Goal: Use online tool/utility: Utilize a website feature to perform a specific function

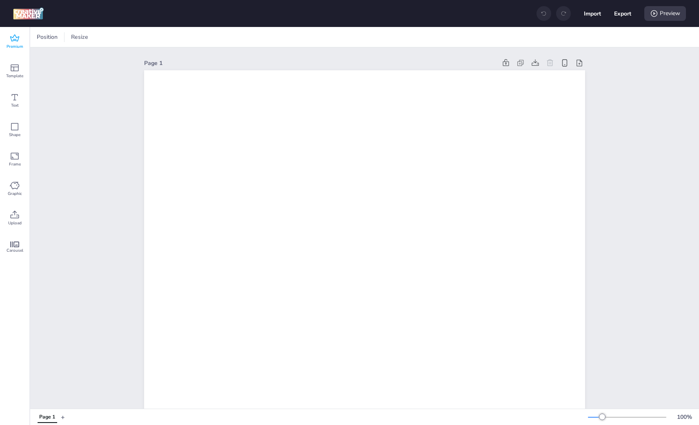
click at [10, 44] on span "Premium" at bounding box center [15, 46] width 17 height 7
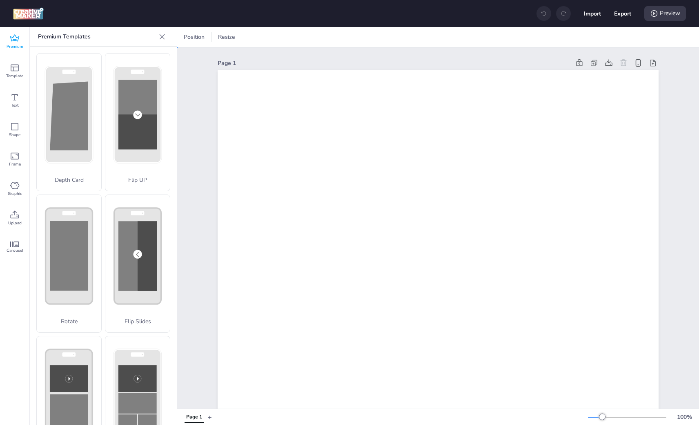
drag, startPoint x: 199, startPoint y: 97, endPoint x: 195, endPoint y: 99, distance: 4.8
click at [17, 211] on icon at bounding box center [15, 215] width 10 height 10
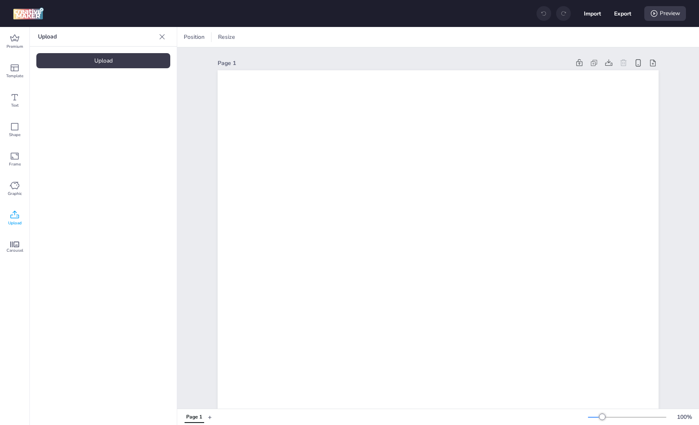
click at [118, 60] on div "Upload" at bounding box center [103, 60] width 134 height 15
click at [71, 110] on img at bounding box center [69, 114] width 50 height 9
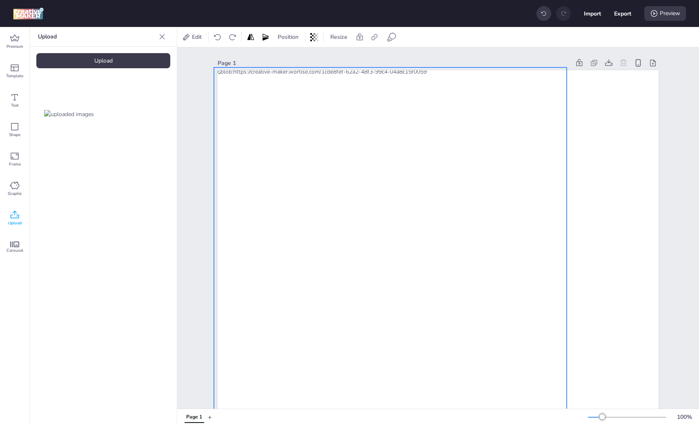
drag, startPoint x: 465, startPoint y: 210, endPoint x: 417, endPoint y: 129, distance: 94.2
click at [417, 129] on div at bounding box center [390, 380] width 353 height 627
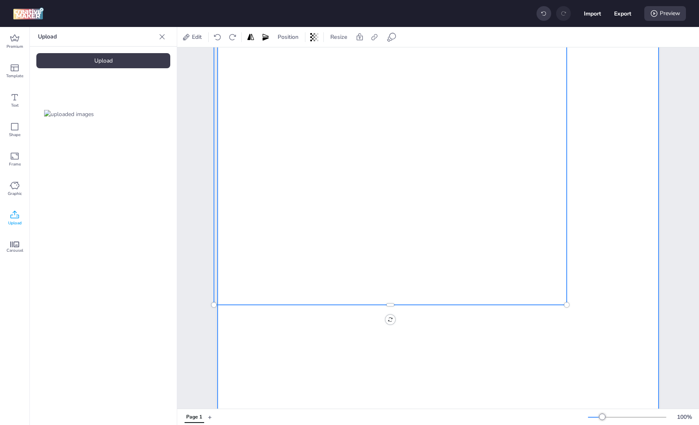
scroll to position [462, 0]
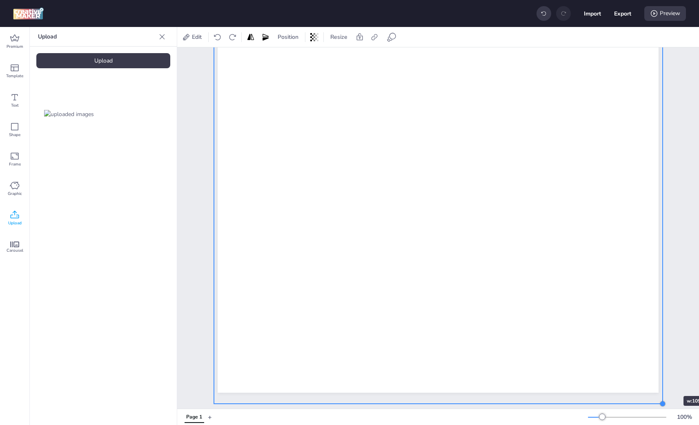
drag, startPoint x: 565, startPoint y: 236, endPoint x: 659, endPoint y: 381, distance: 172.4
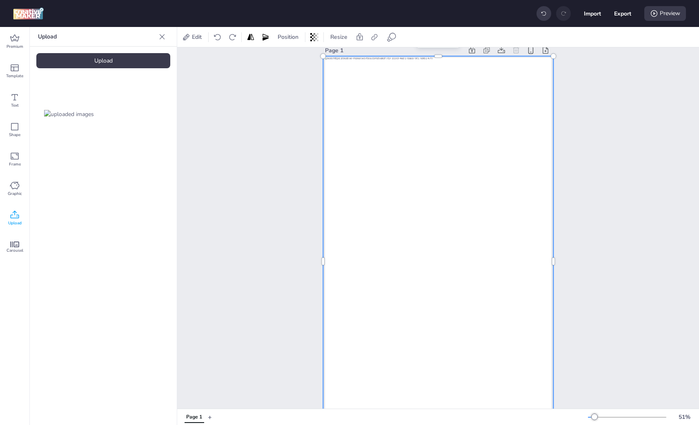
scroll to position [53, 0]
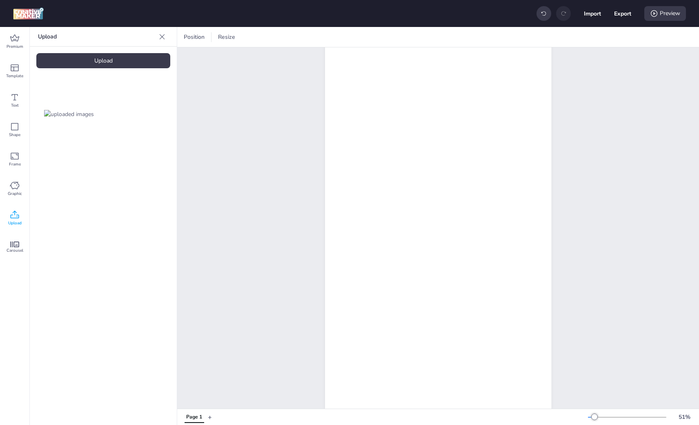
click at [109, 64] on div "Upload" at bounding box center [103, 60] width 134 height 15
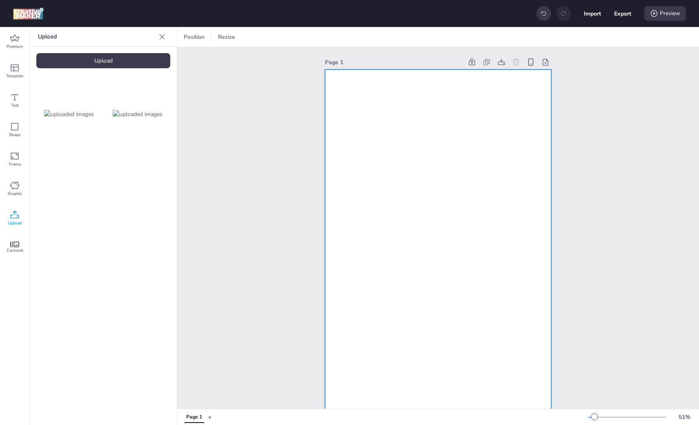
scroll to position [0, 0]
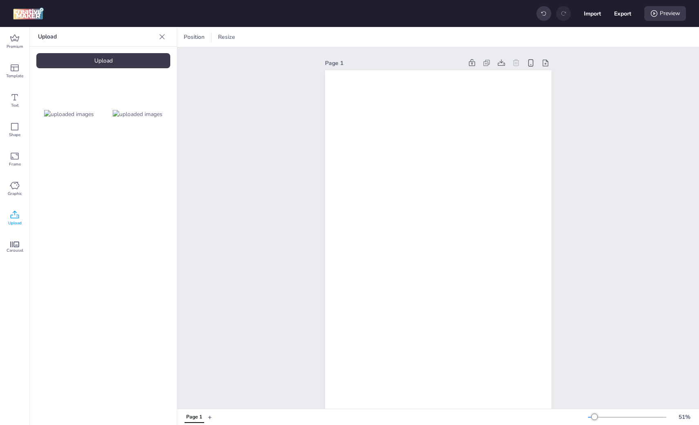
click at [134, 110] on img at bounding box center [138, 114] width 50 height 9
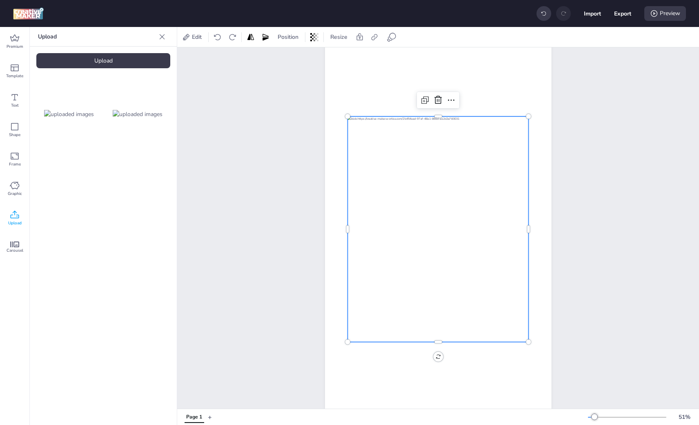
scroll to position [80, 0]
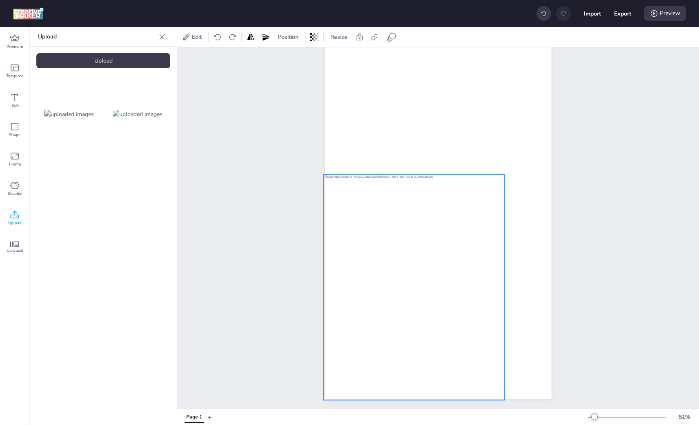
drag, startPoint x: 434, startPoint y: 192, endPoint x: 410, endPoint y: 276, distance: 87.5
click at [410, 276] on div at bounding box center [413, 286] width 181 height 225
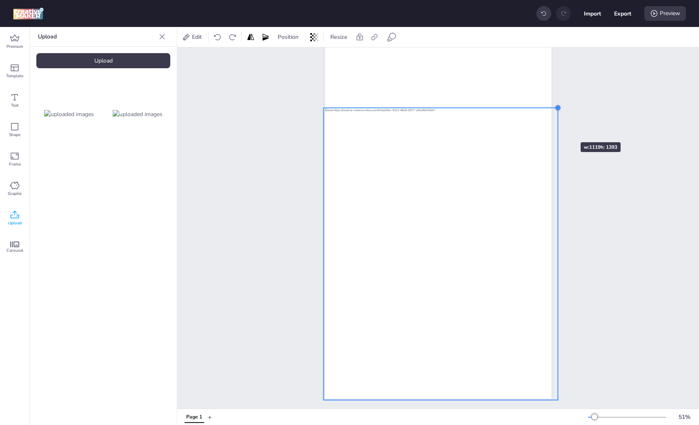
drag, startPoint x: 502, startPoint y: 167, endPoint x: 556, endPoint y: 127, distance: 66.3
click at [556, 127] on div "Page 1" at bounding box center [438, 190] width 272 height 435
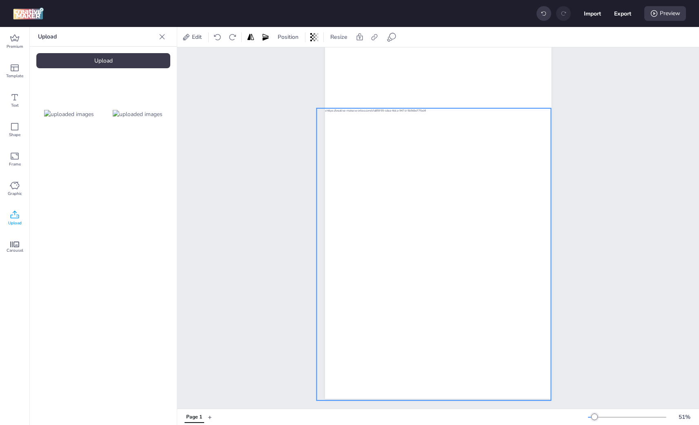
drag, startPoint x: 529, startPoint y: 131, endPoint x: 523, endPoint y: 131, distance: 7.0
click at [523, 131] on div at bounding box center [433, 254] width 235 height 292
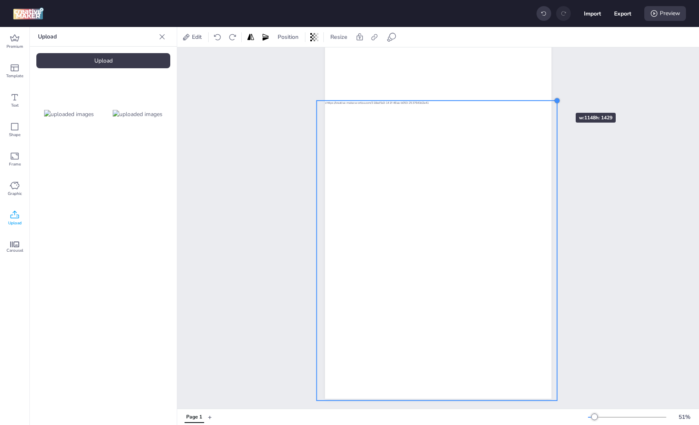
drag, startPoint x: 545, startPoint y: 101, endPoint x: 551, endPoint y: 98, distance: 6.8
click at [551, 98] on div "Page 1" at bounding box center [438, 190] width 272 height 435
click at [517, 113] on div at bounding box center [436, 250] width 241 height 300
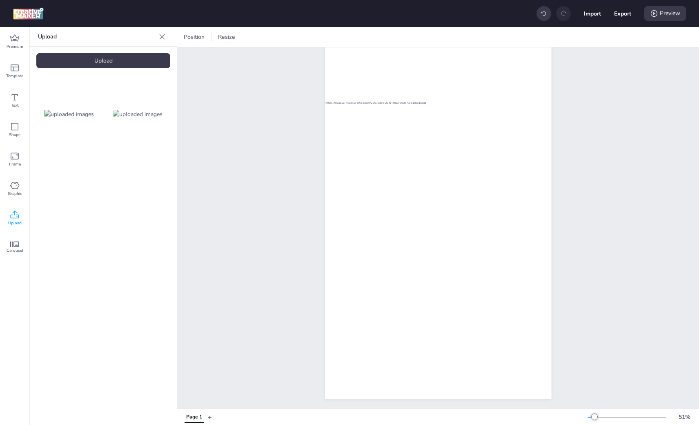
scroll to position [0, 0]
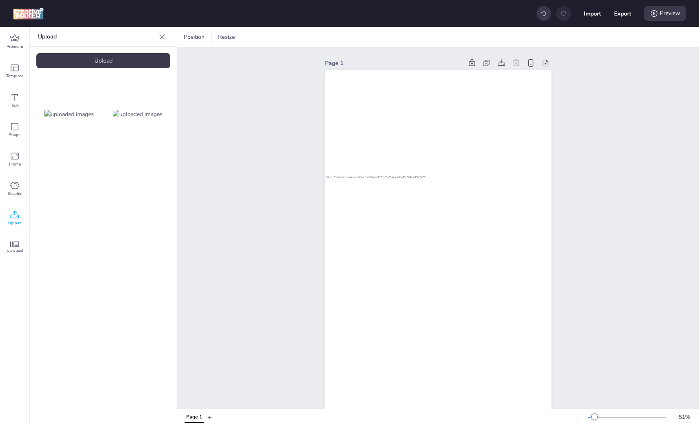
click at [101, 56] on div "Upload" at bounding box center [103, 60] width 134 height 15
click at [69, 189] on video at bounding box center [68, 182] width 65 height 33
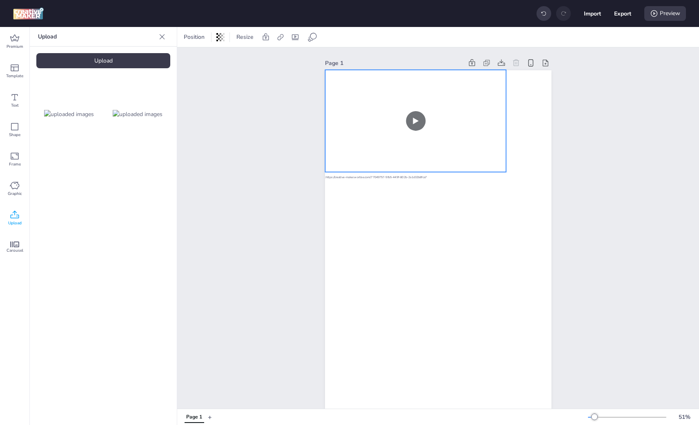
drag, startPoint x: 465, startPoint y: 284, endPoint x: 464, endPoint y: 160, distance: 123.3
click at [443, 147] on video at bounding box center [415, 121] width 181 height 102
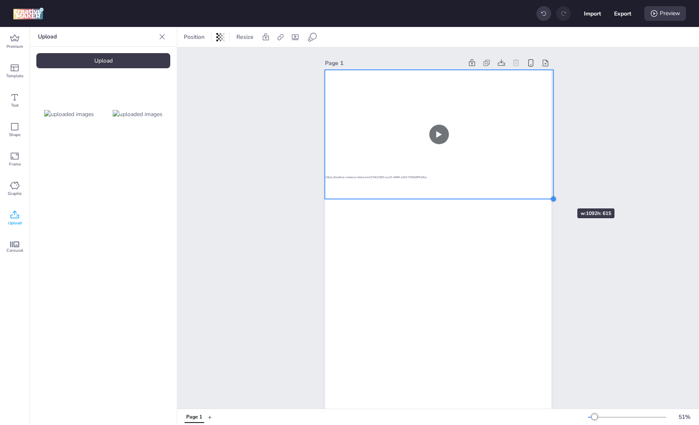
drag, startPoint x: 507, startPoint y: 172, endPoint x: 553, endPoint y: 193, distance: 50.8
click at [553, 193] on div "Page 1" at bounding box center [438, 264] width 272 height 435
click at [517, 159] on video at bounding box center [437, 133] width 229 height 129
click at [449, 52] on icon at bounding box center [451, 53] width 10 height 10
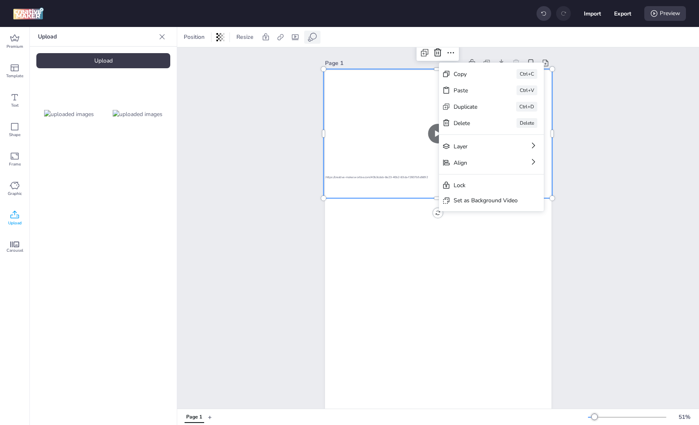
click at [317, 38] on icon at bounding box center [312, 37] width 10 height 10
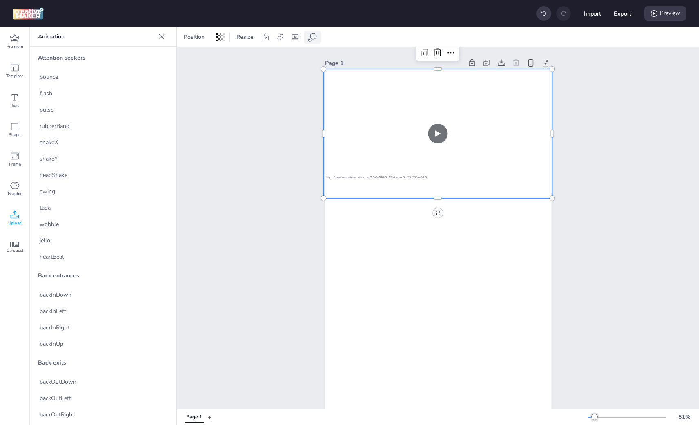
click at [319, 38] on div at bounding box center [312, 37] width 16 height 13
click at [295, 35] on icon at bounding box center [295, 37] width 8 height 8
select select "contain"
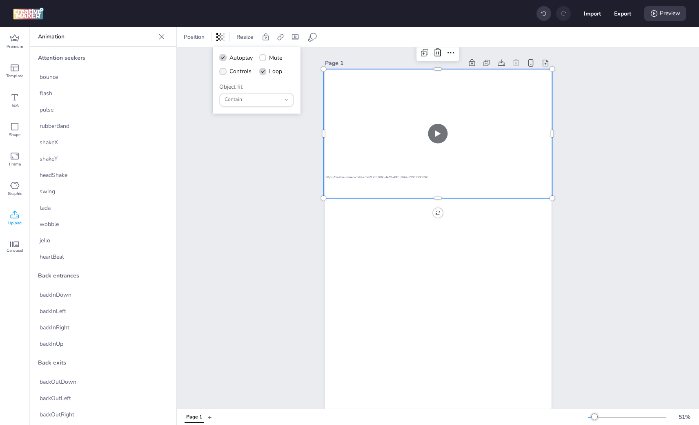
click at [229, 71] on span "Controls" at bounding box center [240, 71] width 22 height 9
click at [224, 72] on input "Controls" at bounding box center [221, 74] width 5 height 5
checkbox input "true"
click at [275, 55] on span "Mute" at bounding box center [275, 57] width 13 height 9
click at [264, 58] on input "Mute" at bounding box center [261, 60] width 5 height 5
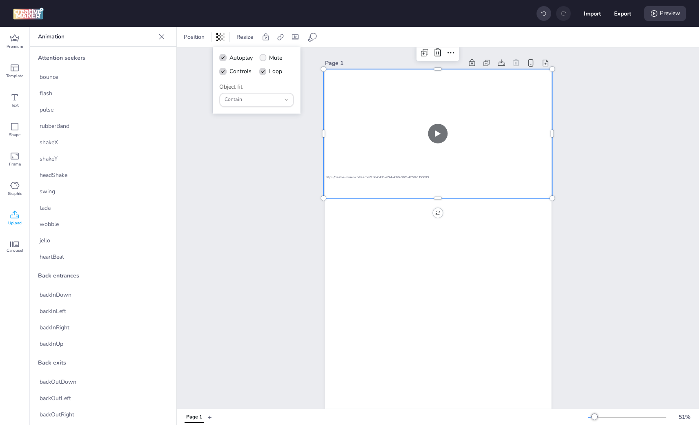
checkbox input "true"
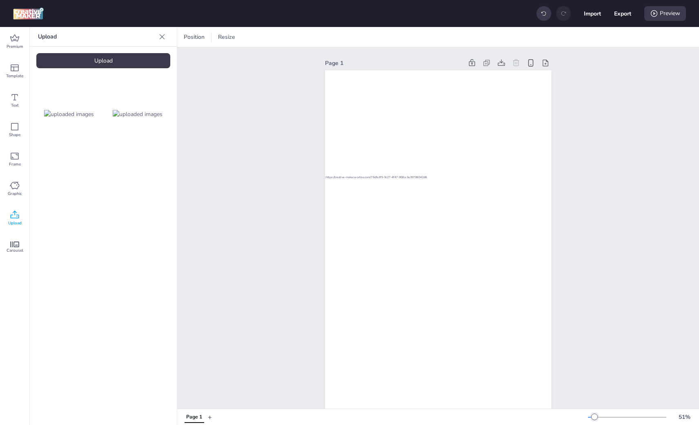
scroll to position [80, 0]
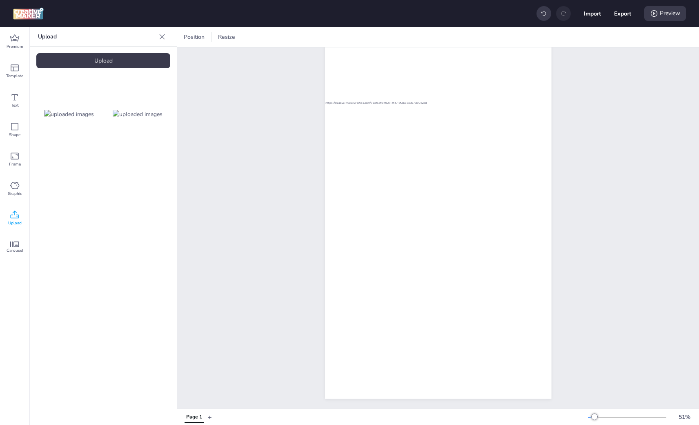
click at [9, 213] on div "Upload" at bounding box center [14, 217] width 29 height 29
click at [73, 60] on div "Upload" at bounding box center [103, 60] width 134 height 15
click at [143, 185] on img at bounding box center [138, 182] width 50 height 9
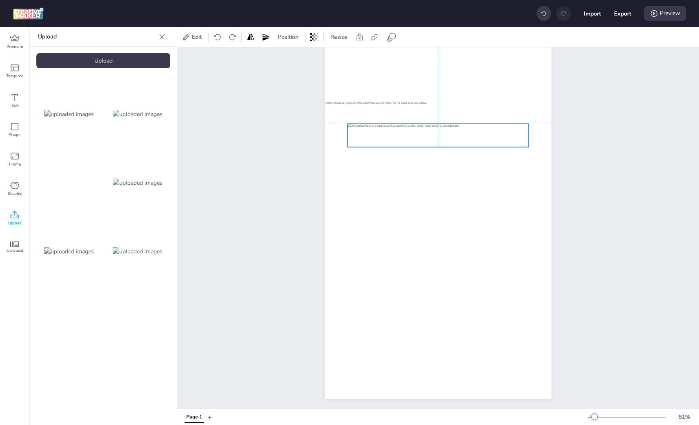
drag, startPoint x: 474, startPoint y: 190, endPoint x: 474, endPoint y: 130, distance: 60.4
click at [474, 130] on div at bounding box center [437, 135] width 181 height 23
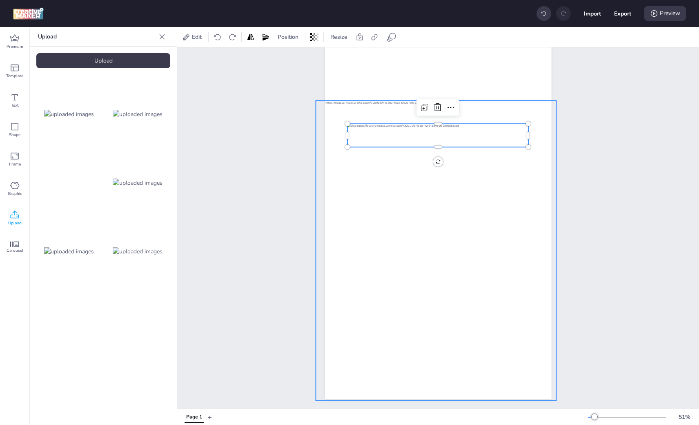
click at [438, 212] on div at bounding box center [436, 250] width 241 height 300
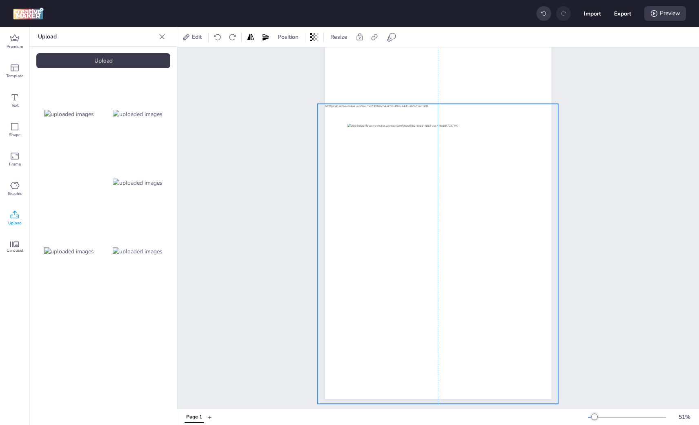
drag, startPoint x: 439, startPoint y: 218, endPoint x: 442, endPoint y: 221, distance: 4.6
click at [442, 221] on div at bounding box center [438, 254] width 241 height 300
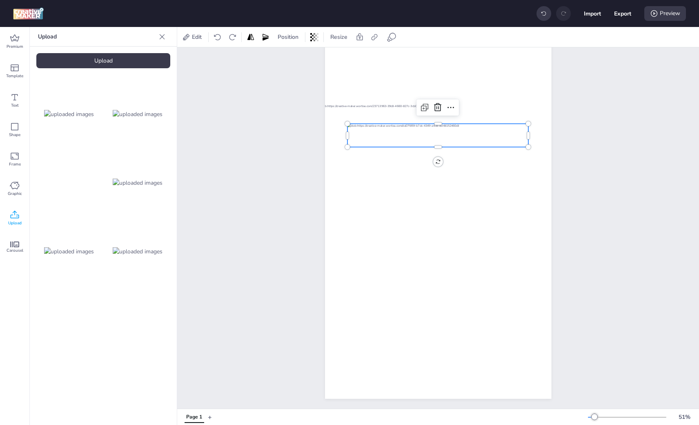
click at [482, 130] on div at bounding box center [437, 135] width 181 height 23
click at [486, 130] on div at bounding box center [437, 135] width 181 height 23
drag, startPoint x: 147, startPoint y: 255, endPoint x: 164, endPoint y: 253, distance: 16.8
click at [147, 255] on img at bounding box center [138, 251] width 50 height 9
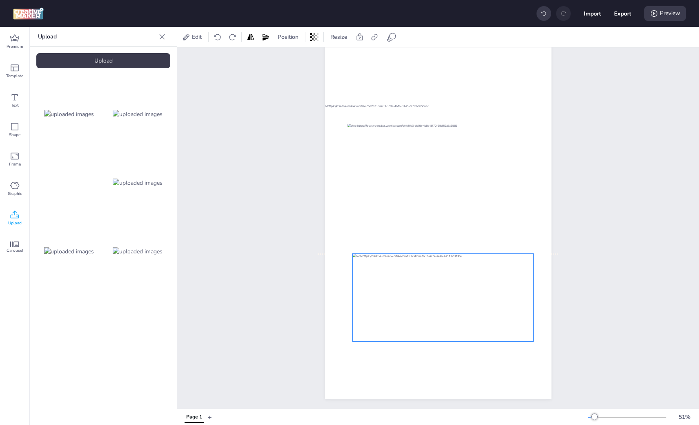
drag, startPoint x: 472, startPoint y: 178, endPoint x: 477, endPoint y: 277, distance: 99.3
click at [477, 277] on div at bounding box center [442, 297] width 181 height 88
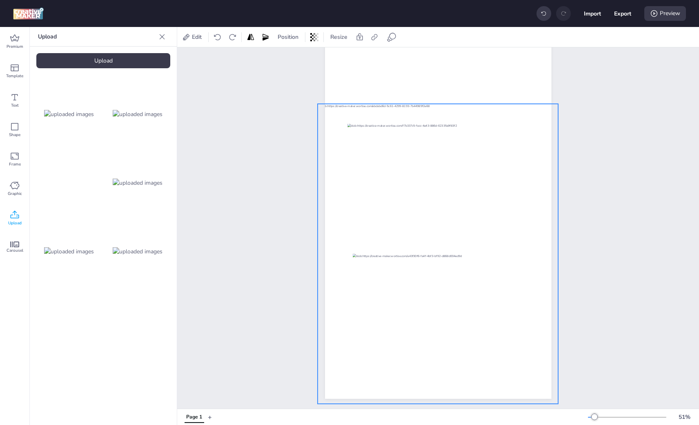
click at [498, 183] on div at bounding box center [438, 254] width 241 height 300
drag, startPoint x: 498, startPoint y: 189, endPoint x: 499, endPoint y: 183, distance: 6.2
click at [499, 183] on div at bounding box center [438, 253] width 241 height 300
drag, startPoint x: 517, startPoint y: 195, endPoint x: 518, endPoint y: 189, distance: 6.3
click at [518, 189] on div at bounding box center [438, 253] width 241 height 300
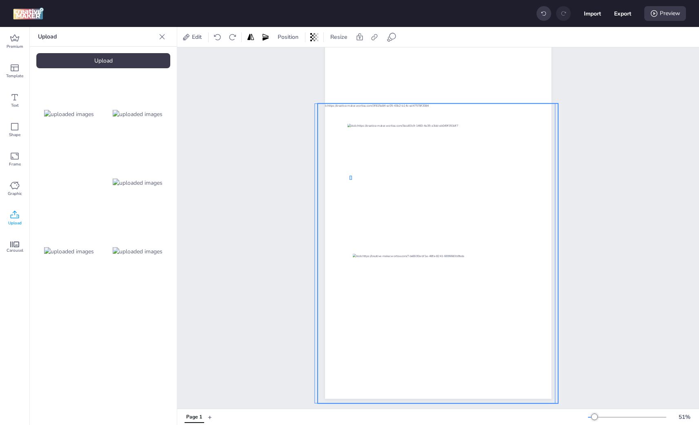
drag, startPoint x: 349, startPoint y: 173, endPoint x: 354, endPoint y: 165, distance: 10.2
click at [354, 165] on div at bounding box center [438, 253] width 241 height 300
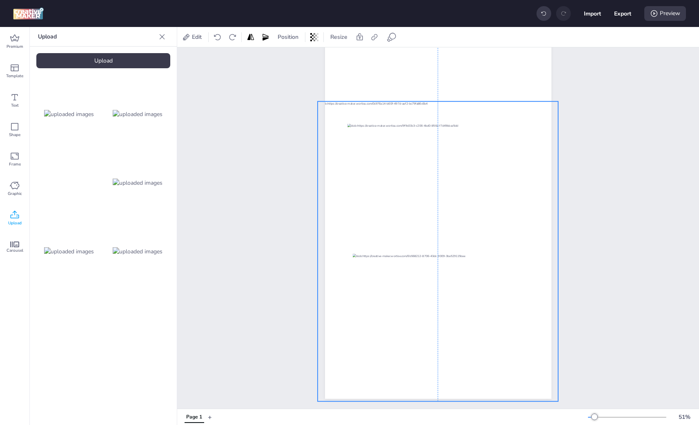
click at [540, 343] on div at bounding box center [438, 251] width 241 height 300
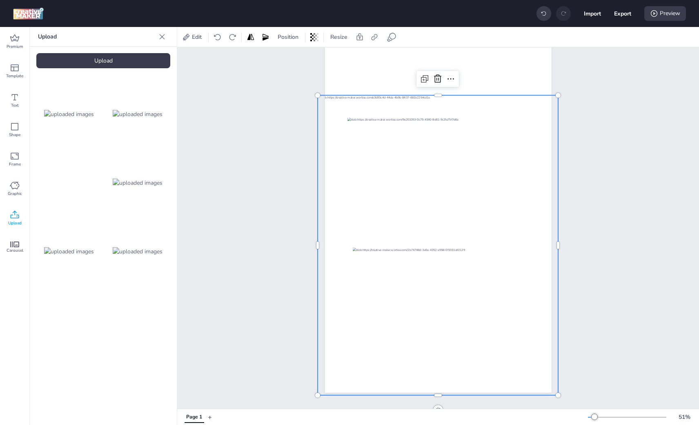
drag, startPoint x: 65, startPoint y: 235, endPoint x: 72, endPoint y: 236, distance: 7.1
click at [65, 235] on div at bounding box center [68, 250] width 65 height 65
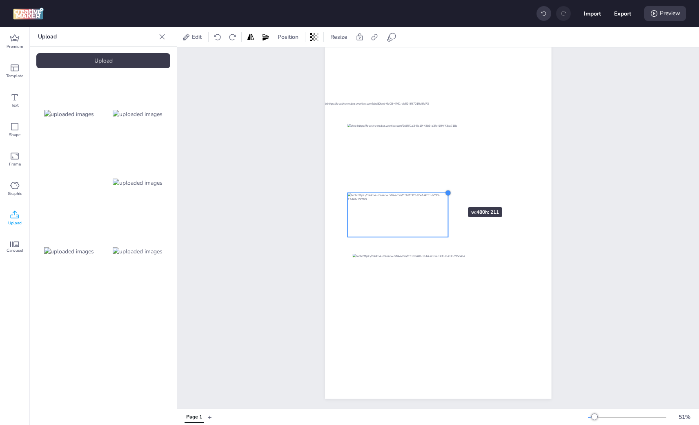
drag, startPoint x: 524, startPoint y: 150, endPoint x: 443, endPoint y: 192, distance: 90.7
click at [443, 192] on div at bounding box center [438, 197] width 226 height 402
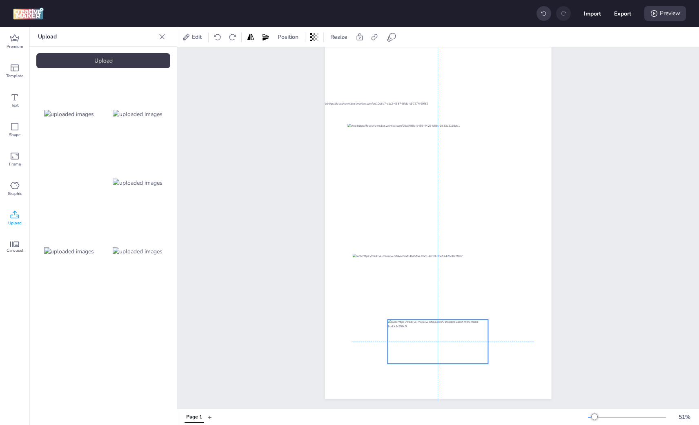
drag, startPoint x: 471, startPoint y: 294, endPoint x: 440, endPoint y: 337, distance: 52.8
click at [440, 337] on div at bounding box center [437, 341] width 101 height 44
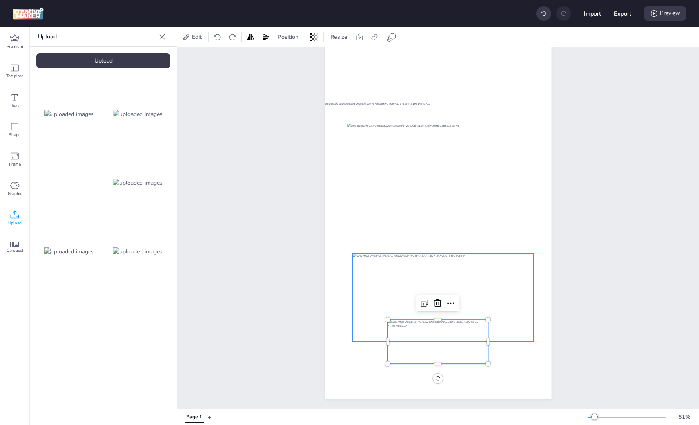
click at [469, 282] on div at bounding box center [442, 297] width 181 height 88
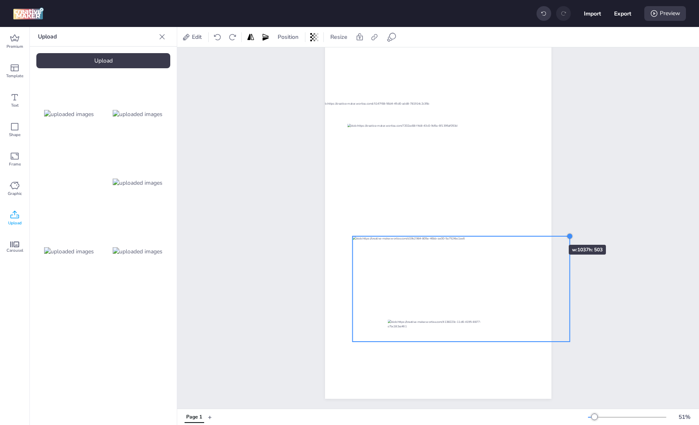
drag, startPoint x: 534, startPoint y: 244, endPoint x: 543, endPoint y: 231, distance: 15.3
click at [545, 230] on div at bounding box center [438, 197] width 226 height 402
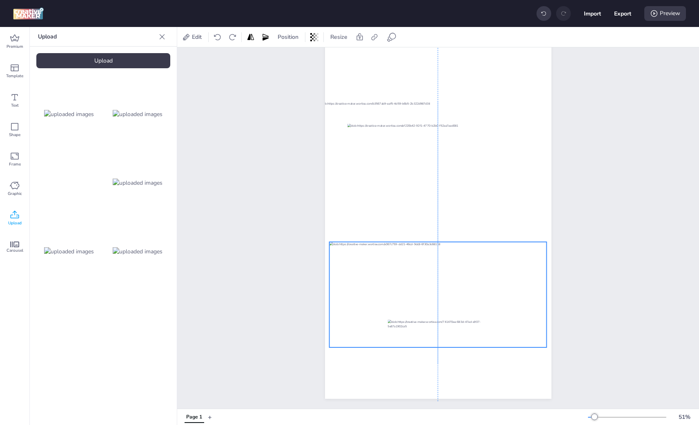
drag, startPoint x: 516, startPoint y: 268, endPoint x: 493, endPoint y: 273, distance: 23.6
click at [493, 273] on div at bounding box center [437, 294] width 217 height 105
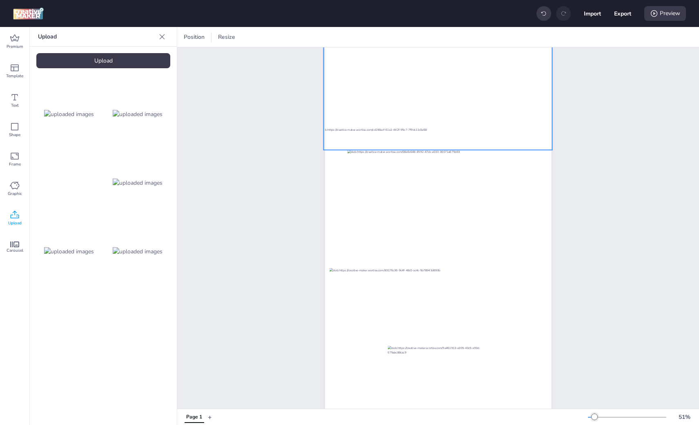
scroll to position [0, 0]
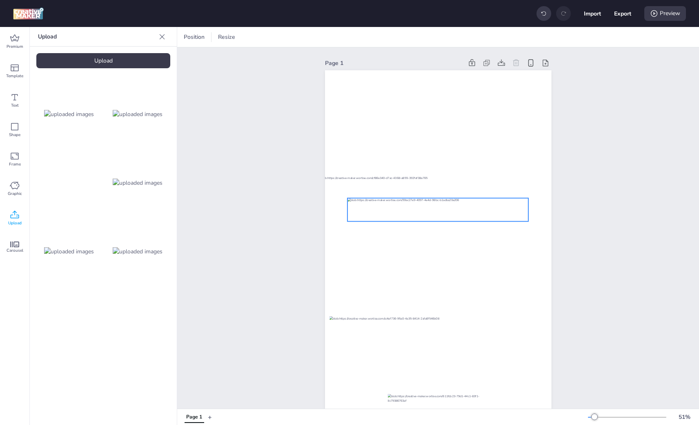
click at [374, 207] on div at bounding box center [437, 209] width 181 height 23
click at [395, 35] on icon at bounding box center [392, 37] width 10 height 10
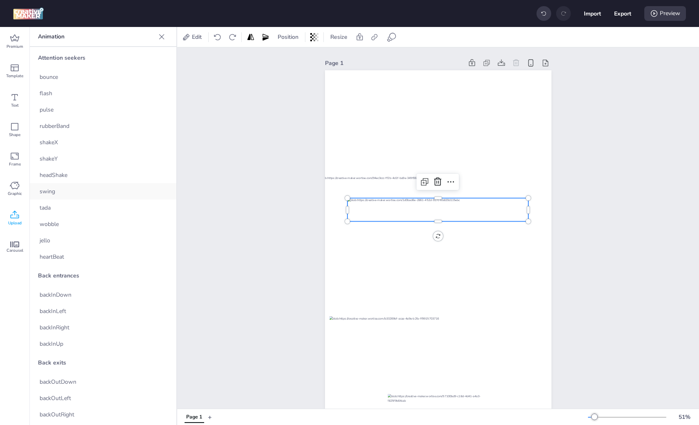
click at [63, 188] on div "swing" at bounding box center [103, 191] width 147 height 16
click at [60, 200] on div "tada" at bounding box center [103, 207] width 147 height 16
click at [81, 97] on div "flash" at bounding box center [103, 93] width 147 height 16
click at [76, 77] on div "bounce" at bounding box center [103, 77] width 147 height 16
click at [65, 293] on span "backInDown" at bounding box center [56, 294] width 32 height 9
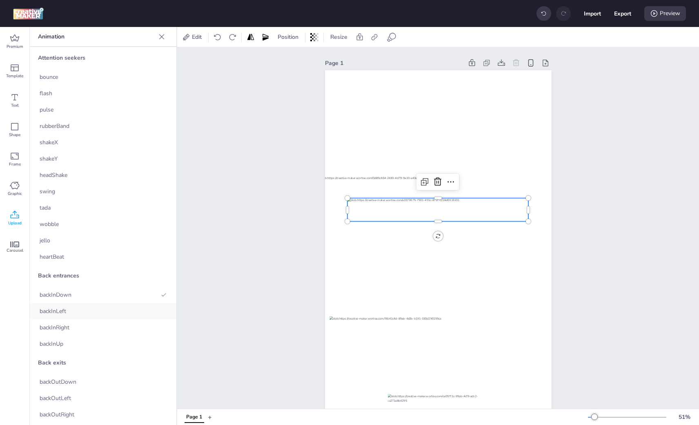
click at [63, 309] on span "backInLeft" at bounding box center [53, 311] width 27 height 9
click at [59, 329] on span "backInRight" at bounding box center [55, 327] width 30 height 9
click at [59, 340] on span "backInUp" at bounding box center [52, 343] width 24 height 9
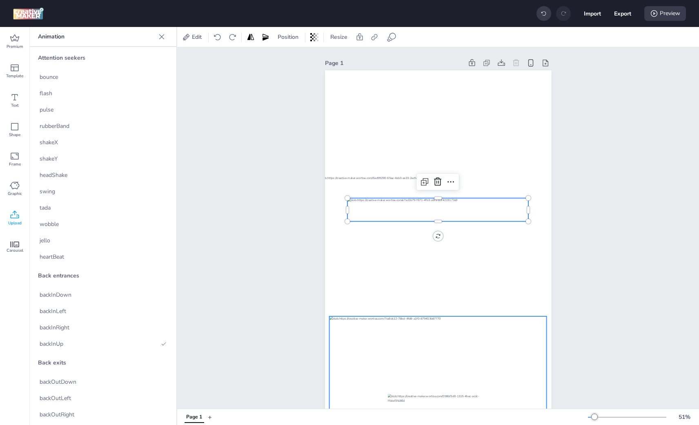
click at [399, 368] on div at bounding box center [437, 368] width 217 height 105
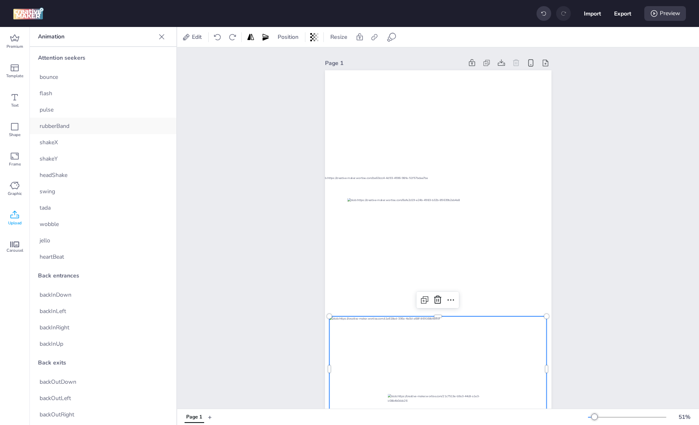
click at [70, 118] on div "rubberBand" at bounding box center [103, 126] width 147 height 16
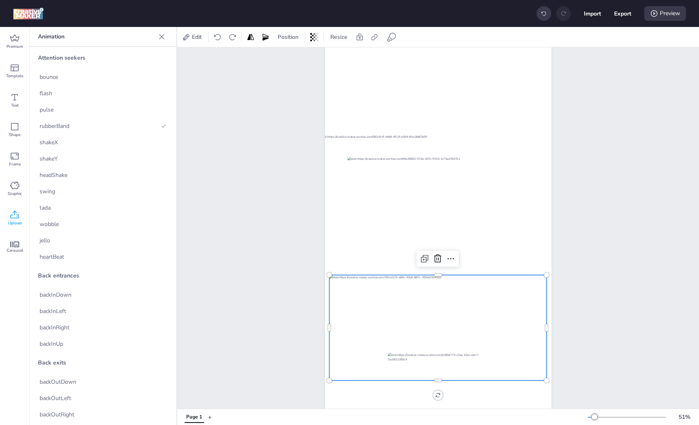
scroll to position [80, 0]
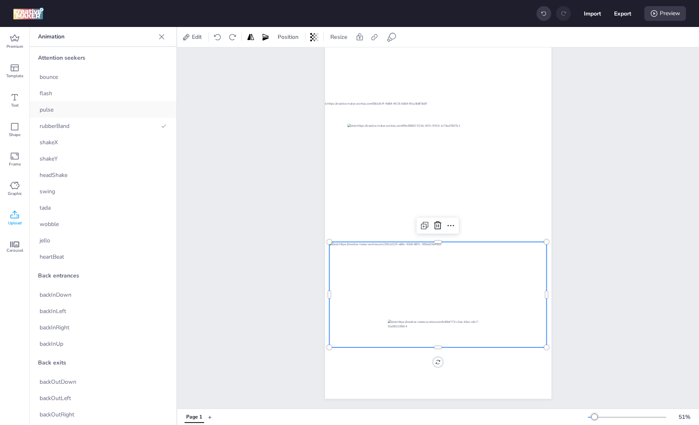
click at [57, 104] on div "pulse" at bounding box center [103, 109] width 147 height 16
click at [409, 329] on div at bounding box center [437, 341] width 101 height 44
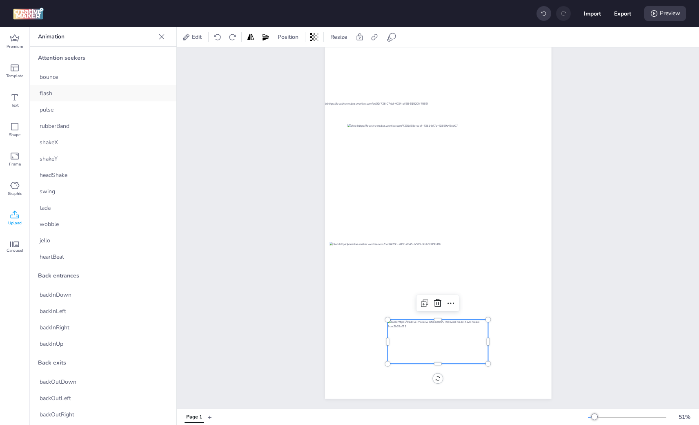
click at [50, 94] on span "flash" at bounding box center [46, 93] width 13 height 9
click at [49, 105] on div "pulse" at bounding box center [103, 109] width 147 height 16
drag, startPoint x: 414, startPoint y: 129, endPoint x: 386, endPoint y: 132, distance: 28.8
click at [411, 129] on div at bounding box center [437, 135] width 181 height 23
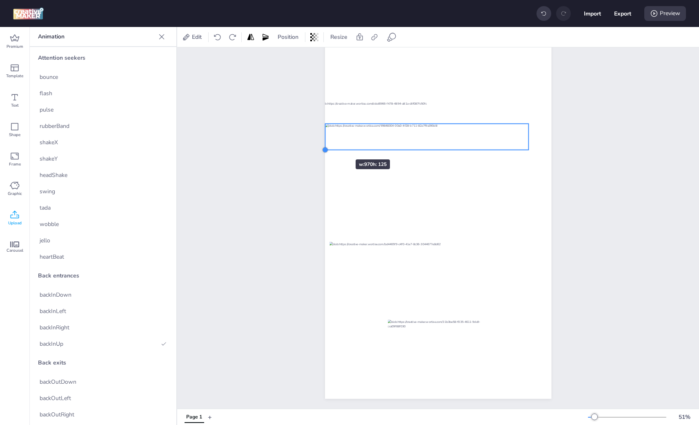
drag, startPoint x: 343, startPoint y: 142, endPoint x: 331, endPoint y: 145, distance: 12.2
click at [331, 145] on div at bounding box center [438, 197] width 226 height 402
drag, startPoint x: 525, startPoint y: 144, endPoint x: 549, endPoint y: 144, distance: 23.3
click at [549, 149] on div at bounding box center [551, 152] width 7 height 7
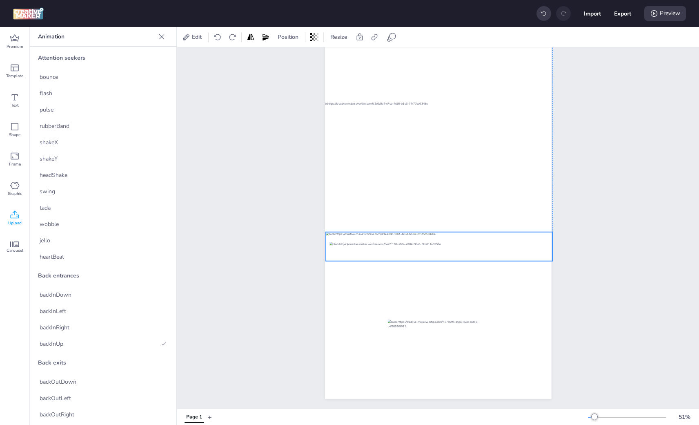
drag, startPoint x: 526, startPoint y: 131, endPoint x: 528, endPoint y: 239, distance: 108.2
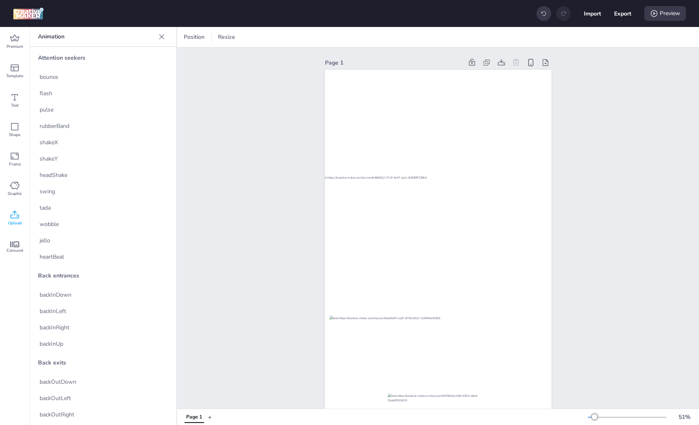
scroll to position [0, 0]
click at [621, 15] on button "Export" at bounding box center [622, 13] width 17 height 17
select select "html"
click at [676, 13] on div "Preview" at bounding box center [665, 13] width 42 height 15
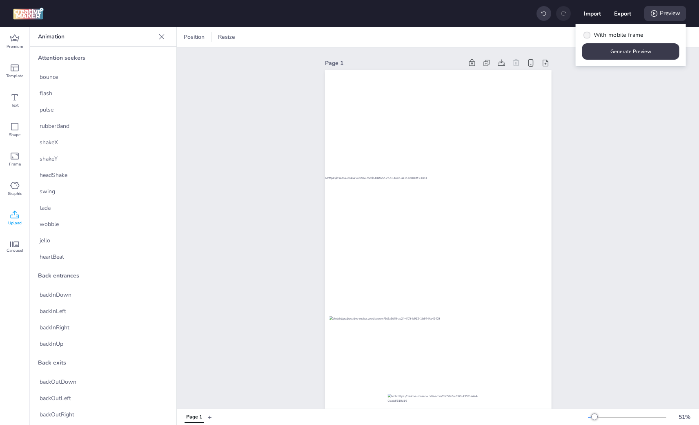
click at [596, 36] on span "With mobile frame" at bounding box center [619, 35] width 50 height 9
click at [588, 36] on input "With mobile frame" at bounding box center [585, 38] width 5 height 5
checkbox input "true"
click at [605, 47] on button "Generate Preview" at bounding box center [630, 51] width 97 height 16
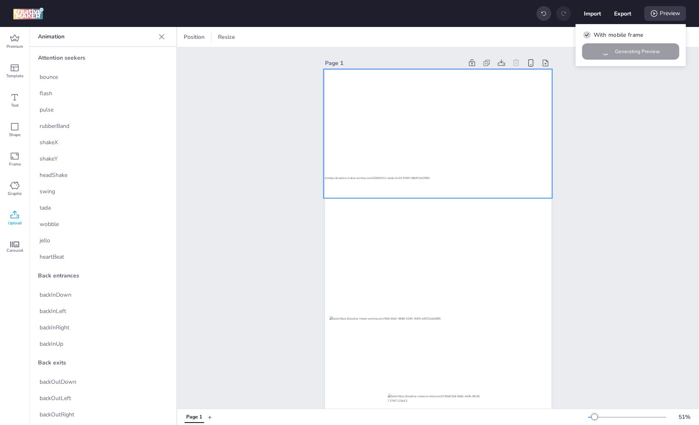
click at [420, 128] on video at bounding box center [437, 133] width 229 height 129
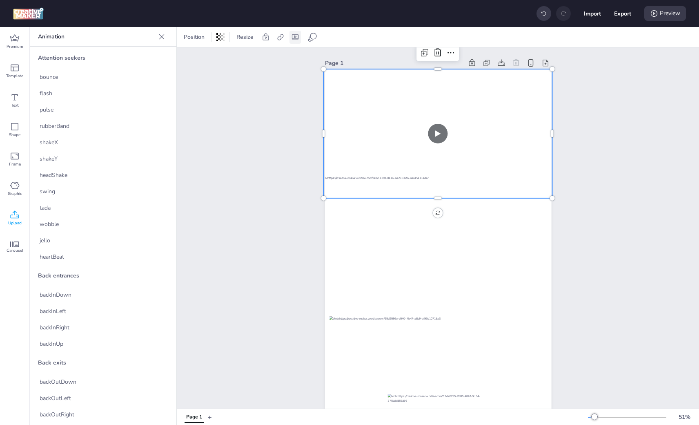
click at [299, 38] on div at bounding box center [294, 37] width 11 height 13
select select "contain"
click at [434, 108] on video at bounding box center [437, 133] width 229 height 129
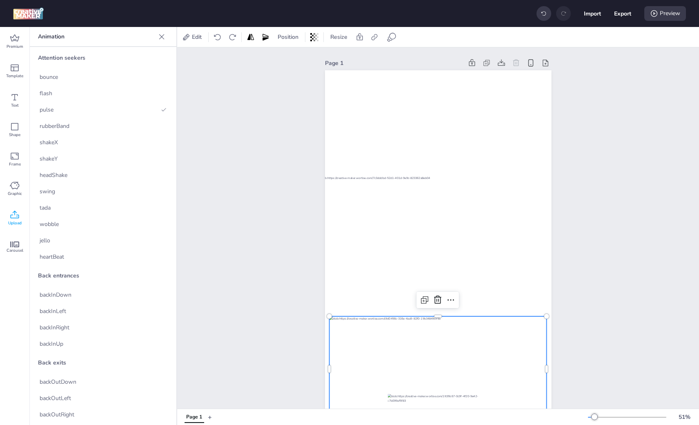
click at [459, 362] on div at bounding box center [437, 368] width 217 height 105
click at [87, 143] on div "shakeX" at bounding box center [103, 142] width 147 height 16
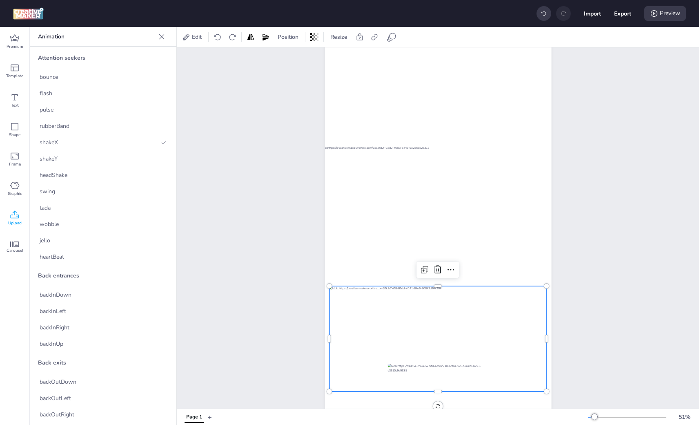
scroll to position [80, 0]
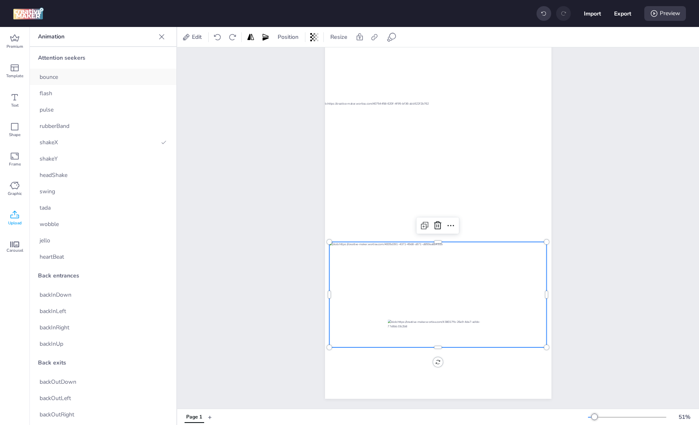
click at [76, 76] on div "bounce" at bounding box center [103, 77] width 147 height 16
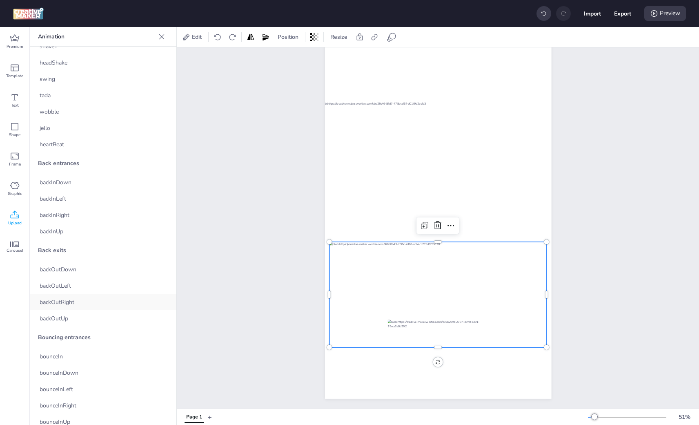
scroll to position [122, 0]
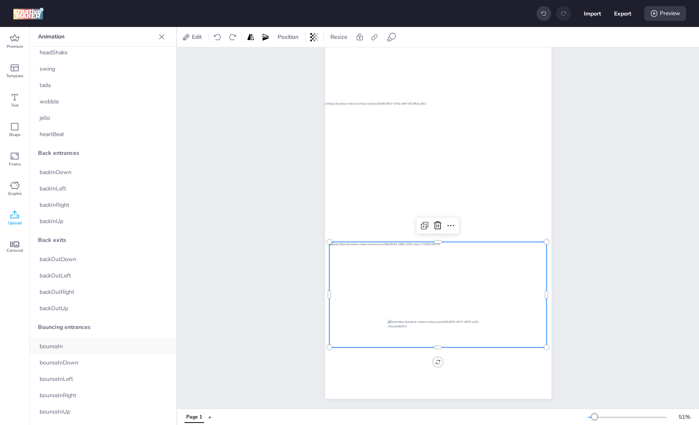
click at [67, 347] on div "bounceIn" at bounding box center [103, 346] width 147 height 16
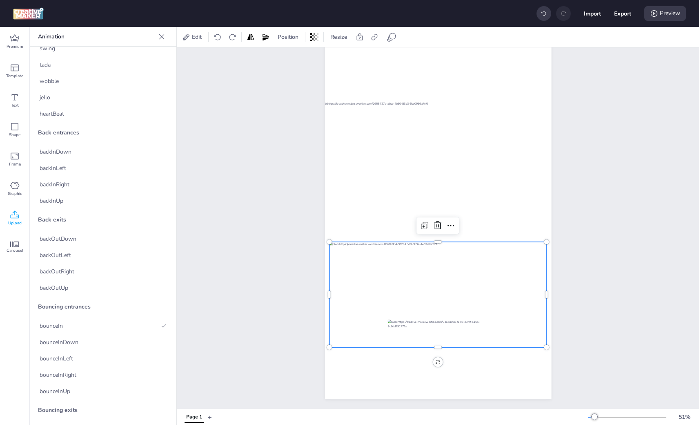
scroll to position [204, 0]
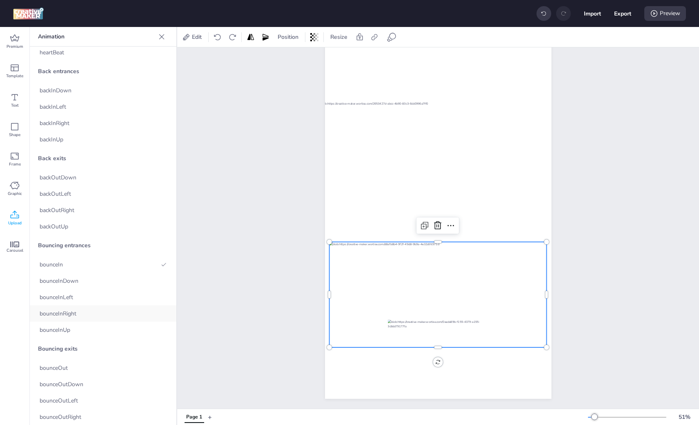
click at [69, 314] on span "bounceInRight" at bounding box center [58, 313] width 37 height 9
click at [67, 262] on div "bounceIn" at bounding box center [103, 264] width 147 height 16
click at [450, 332] on div at bounding box center [437, 341] width 101 height 44
click at [83, 263] on div "bounceIn" at bounding box center [103, 264] width 147 height 16
click at [410, 347] on div at bounding box center [437, 350] width 217 height 7
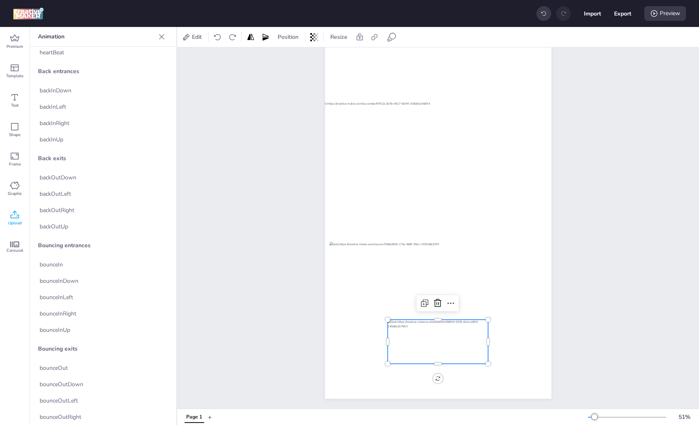
click at [415, 348] on div at bounding box center [437, 341] width 101 height 44
click at [96, 260] on div "bounceIn" at bounding box center [103, 264] width 147 height 16
click at [70, 280] on span "slideInDown" at bounding box center [56, 282] width 32 height 9
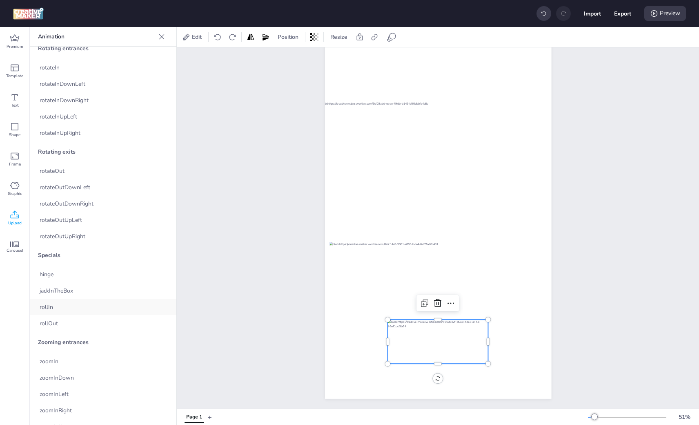
click at [45, 312] on div "rollIn" at bounding box center [103, 306] width 147 height 16
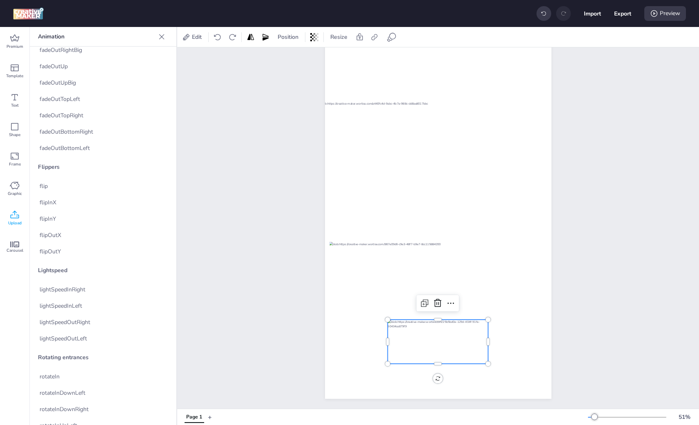
scroll to position [939, 0]
click at [58, 202] on div "flip" at bounding box center [103, 204] width 147 height 16
click at [671, 11] on div "Preview" at bounding box center [665, 13] width 42 height 15
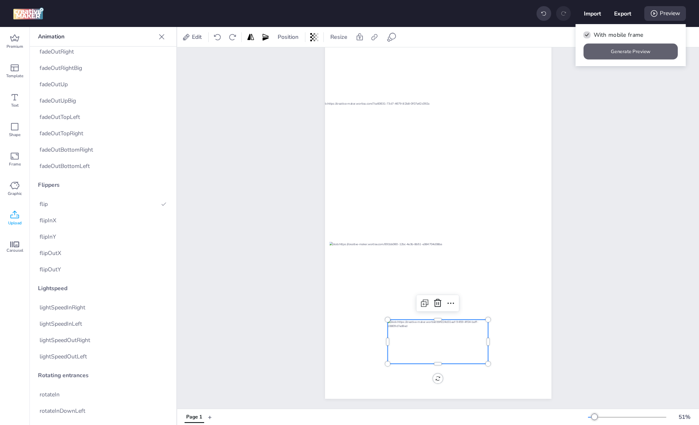
click at [632, 47] on button "Generate Preview" at bounding box center [631, 52] width 94 height 16
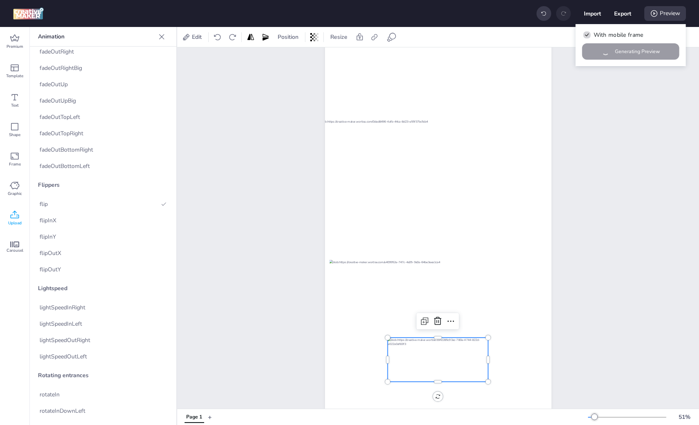
scroll to position [40, 0]
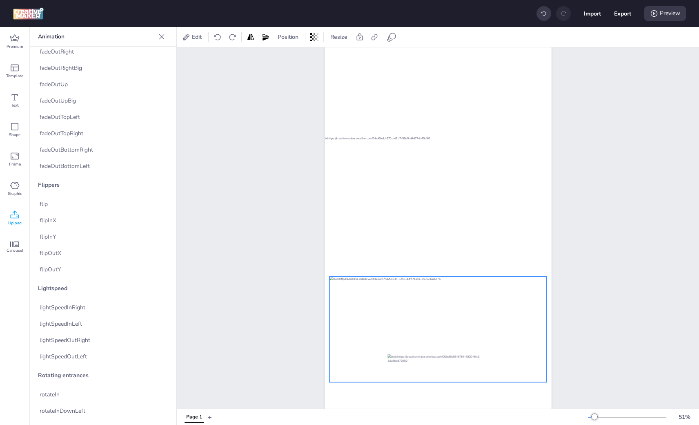
click at [459, 314] on div at bounding box center [437, 328] width 217 height 105
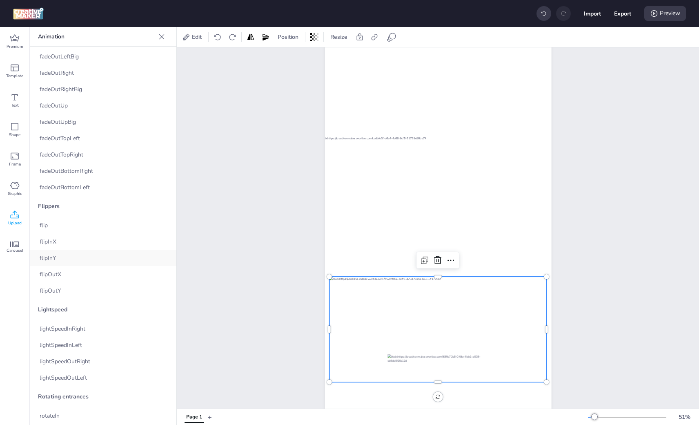
scroll to position [816, 0]
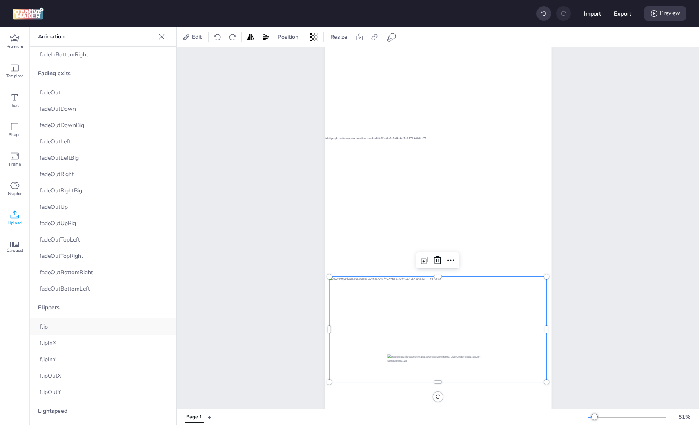
click at [45, 324] on span "flip" at bounding box center [44, 326] width 8 height 9
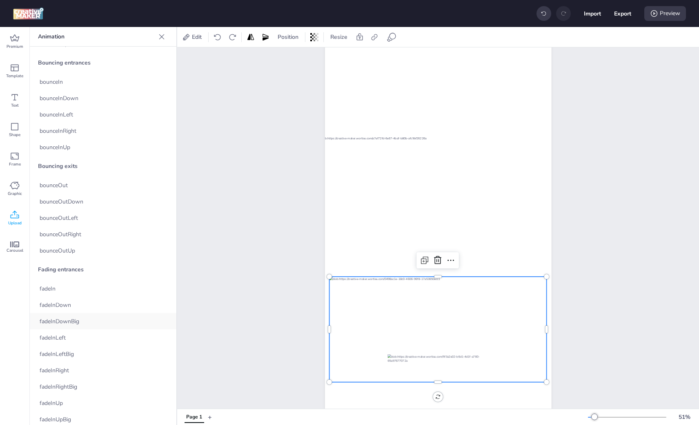
scroll to position [367, 0]
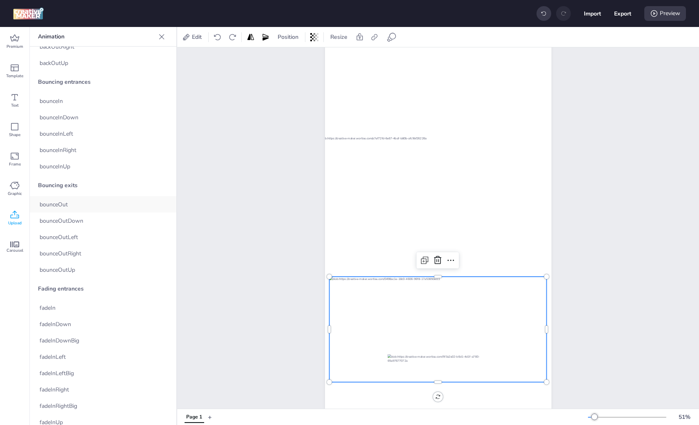
click at [58, 204] on span "bounceOut" at bounding box center [54, 204] width 28 height 9
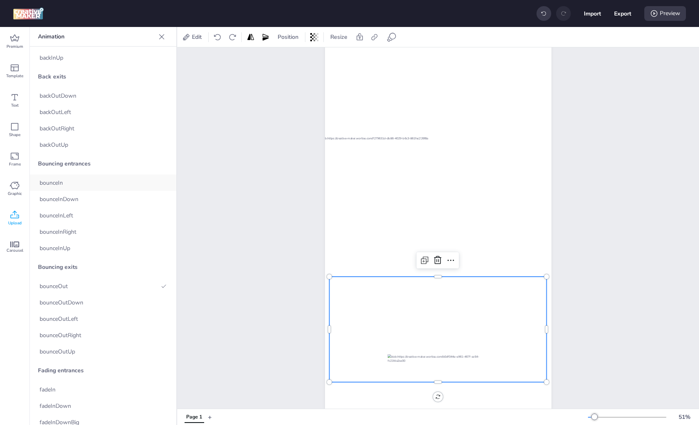
click at [64, 181] on div "bounceIn" at bounding box center [103, 182] width 147 height 16
click at [668, 11] on div "Preview" at bounding box center [665, 13] width 42 height 15
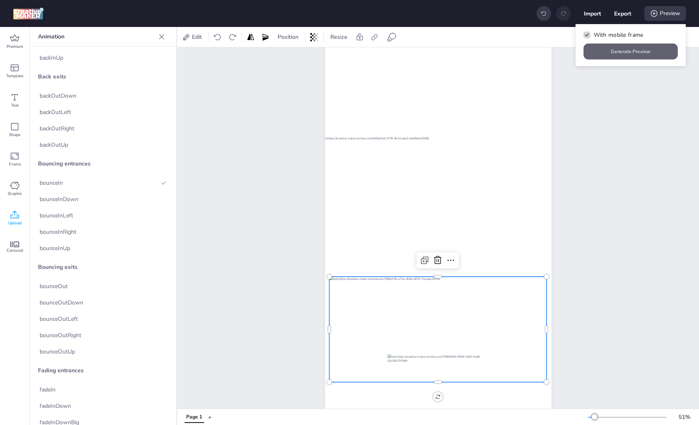
click at [622, 50] on button "Generate Preview" at bounding box center [631, 52] width 94 height 16
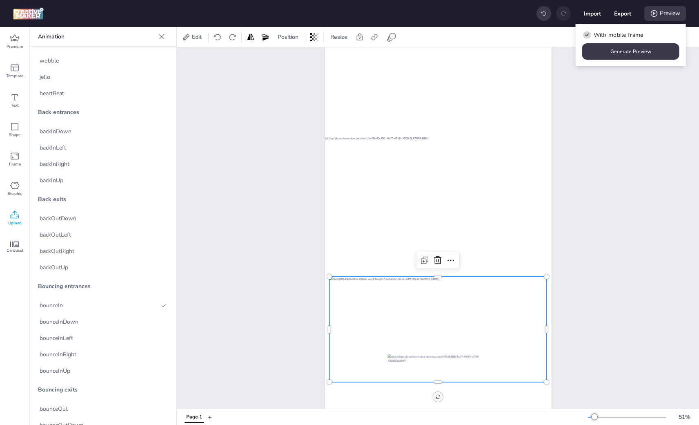
scroll to position [0, 0]
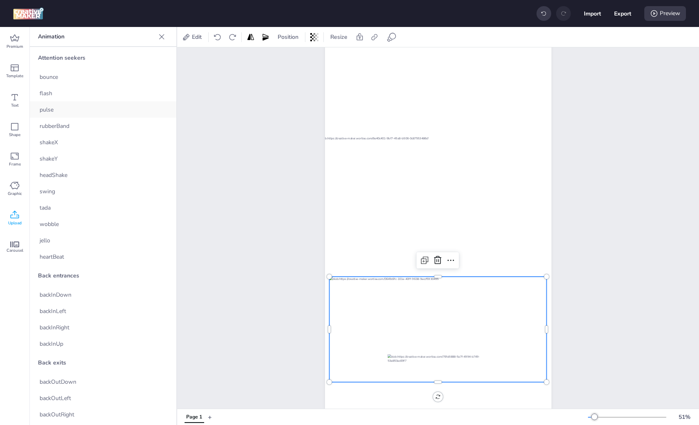
click at [64, 113] on div "pulse" at bounding box center [103, 109] width 147 height 16
click at [69, 78] on div "bounce" at bounding box center [103, 77] width 147 height 16
click at [64, 93] on div "flash" at bounding box center [103, 93] width 147 height 16
click at [69, 191] on div "swing" at bounding box center [103, 191] width 147 height 16
click at [661, 18] on div "Preview" at bounding box center [665, 13] width 42 height 15
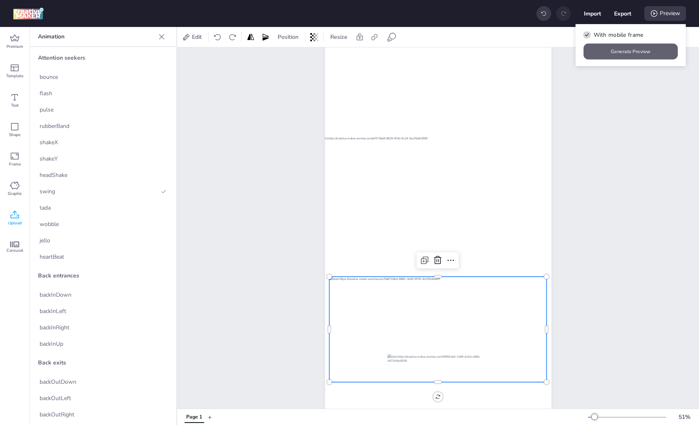
click at [616, 54] on button "Generate Preview" at bounding box center [631, 52] width 94 height 16
click at [631, 15] on button "Export" at bounding box center [622, 13] width 17 height 17
select select "html"
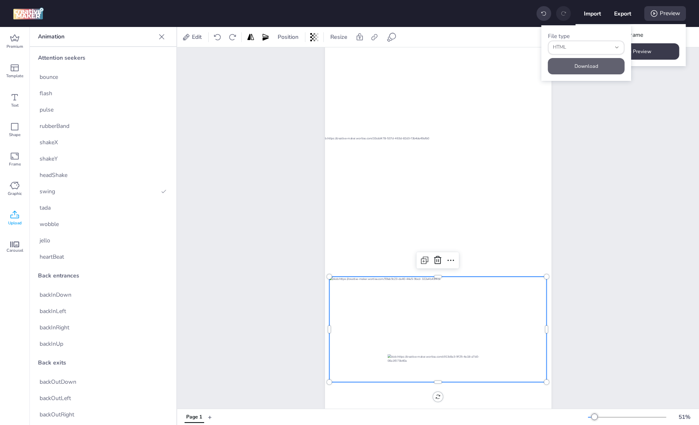
click at [571, 67] on button "Download" at bounding box center [586, 66] width 77 height 16
